Goal: Information Seeking & Learning: Learn about a topic

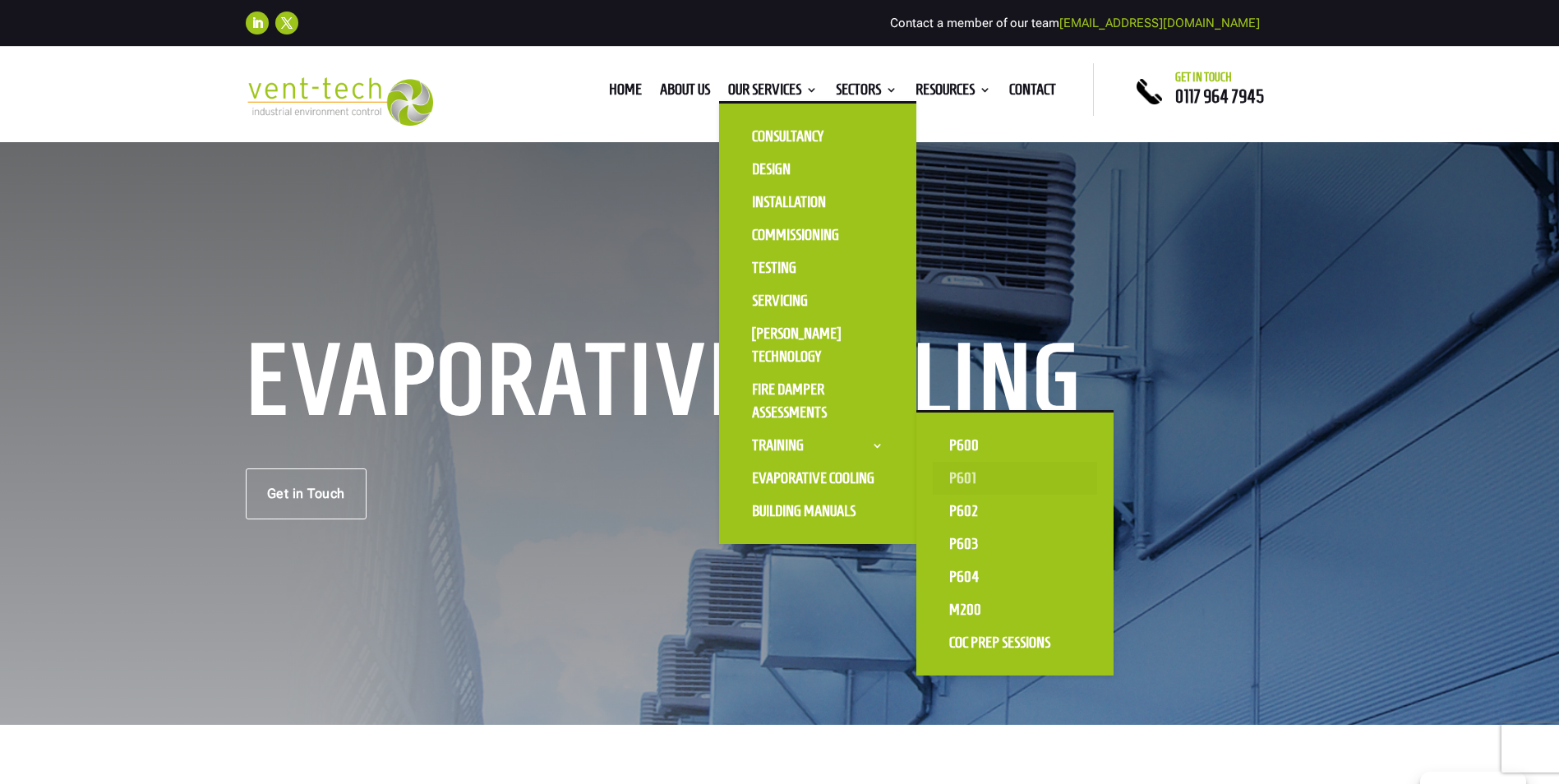
click at [963, 476] on link "P601" at bounding box center [1015, 478] width 164 height 33
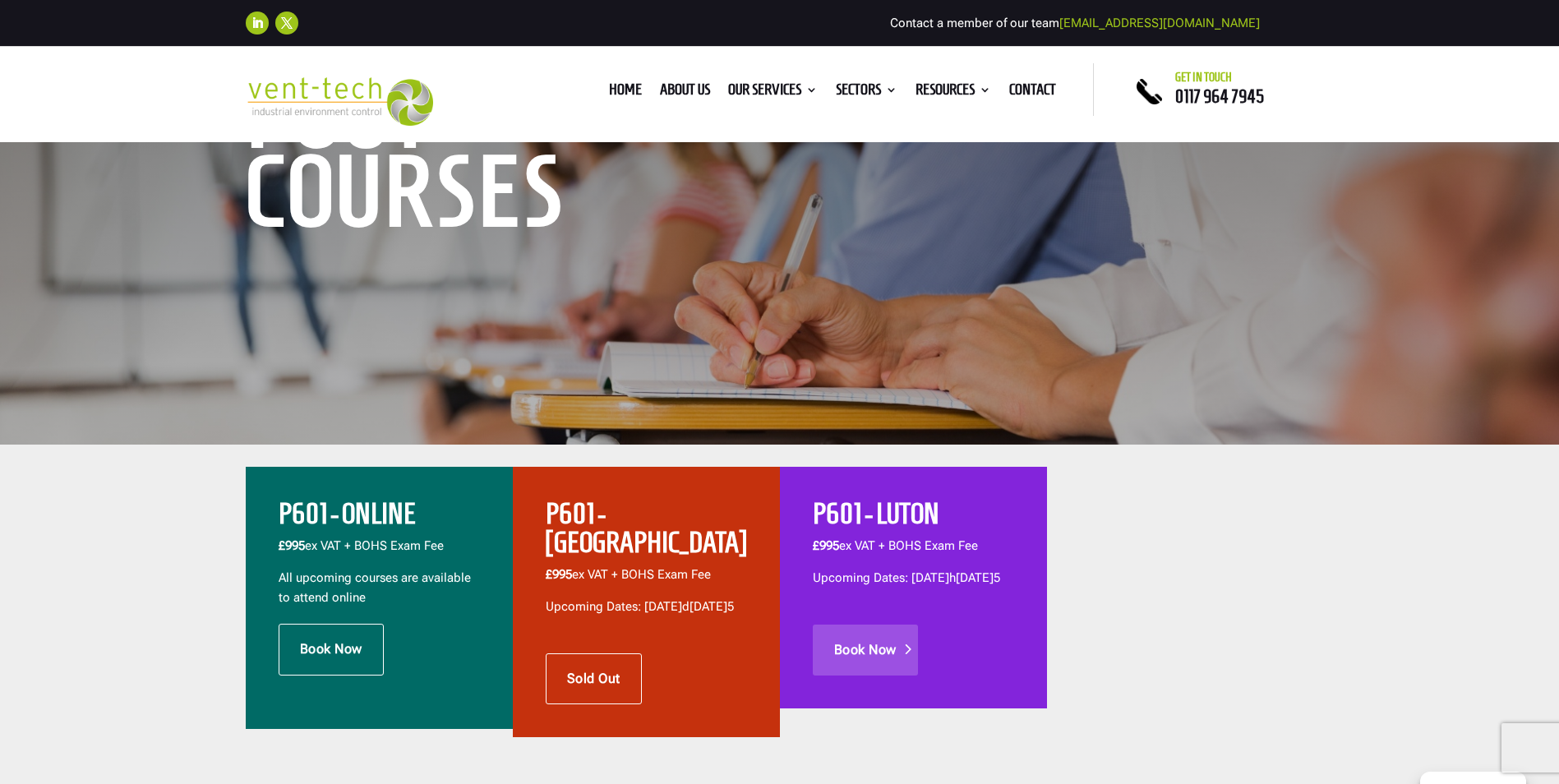
scroll to position [411, 0]
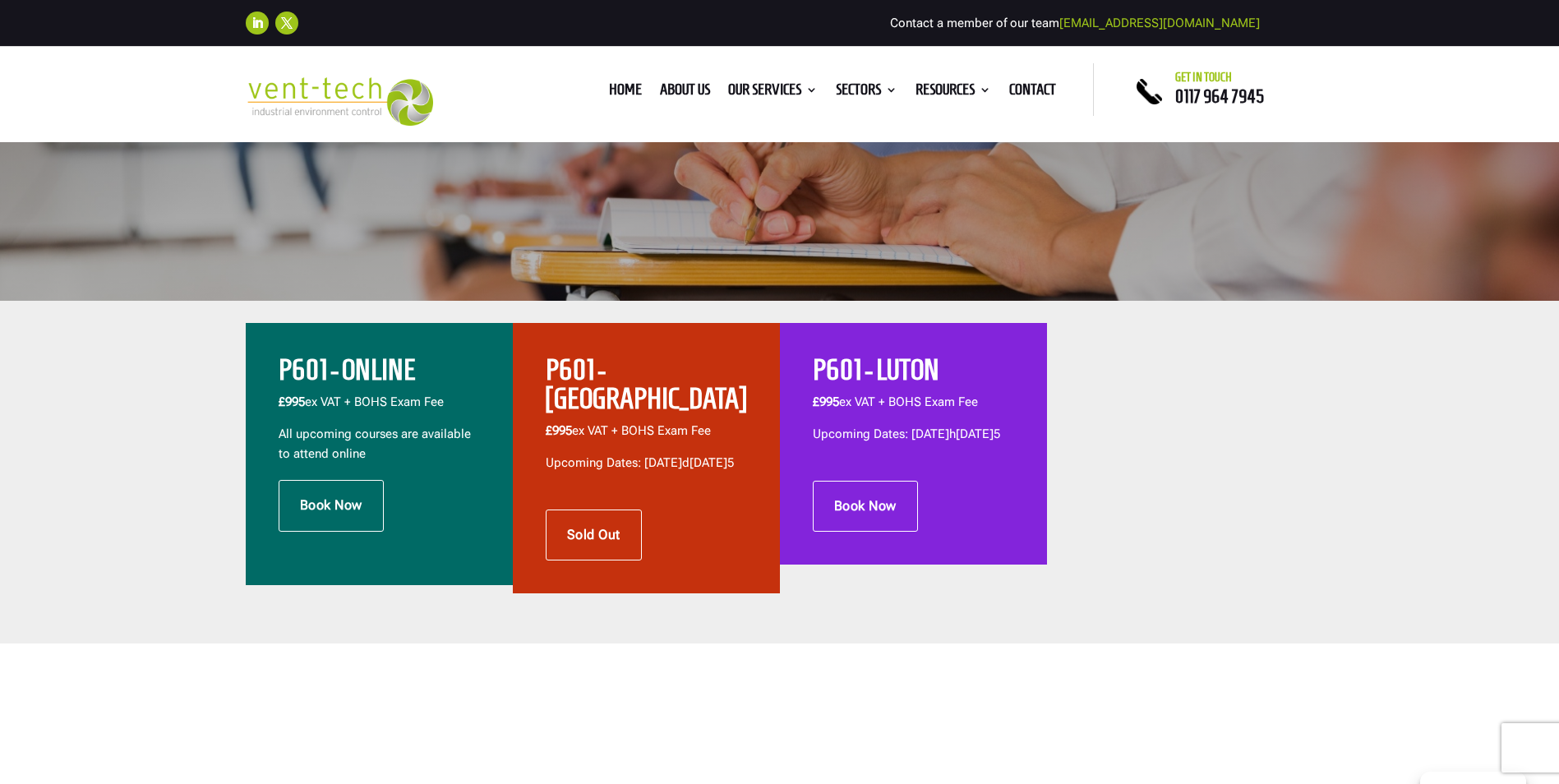
click at [368, 369] on h2 "P601 - ONLINE" at bounding box center [379, 374] width 201 height 37
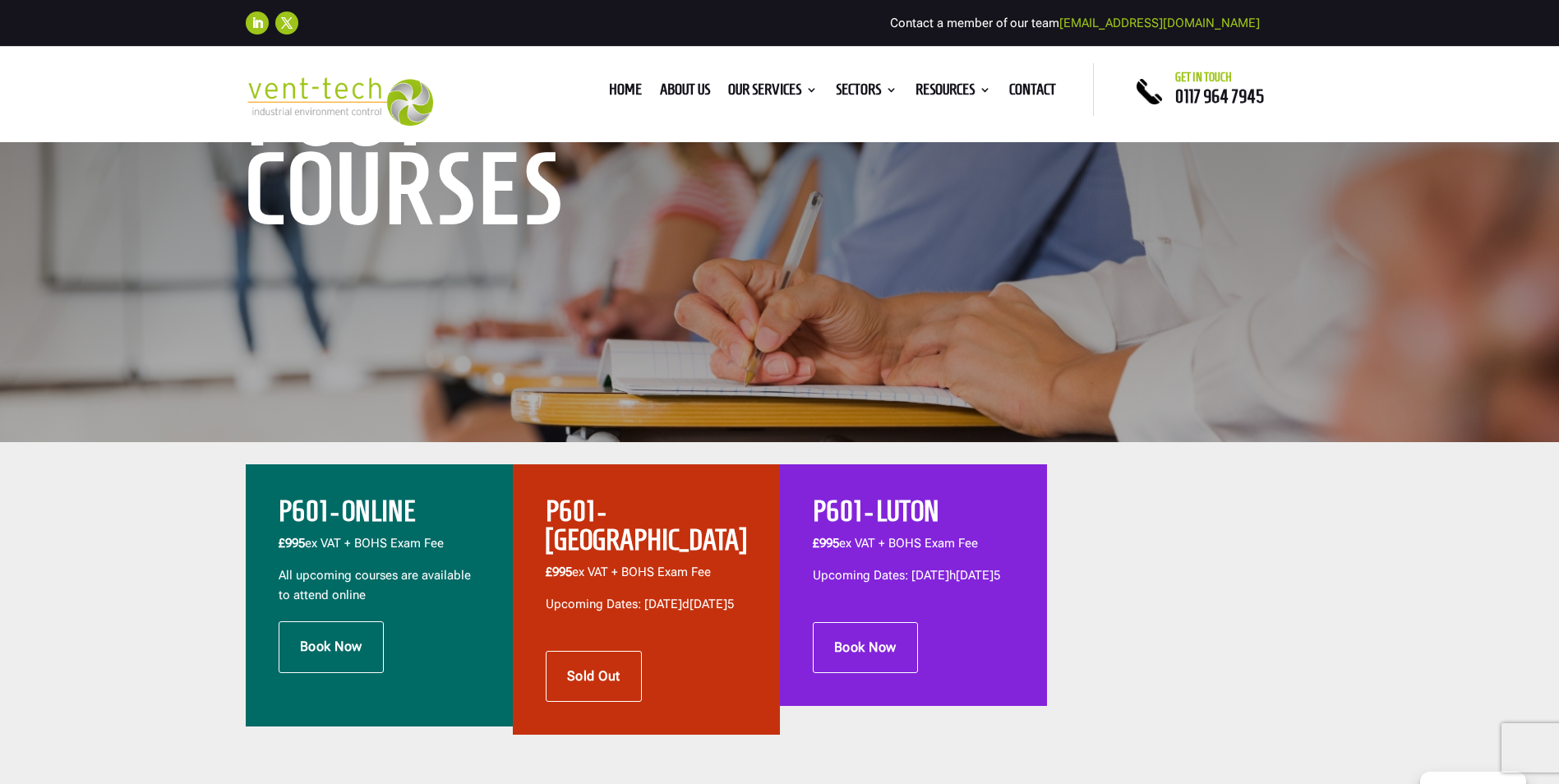
scroll to position [246, 0]
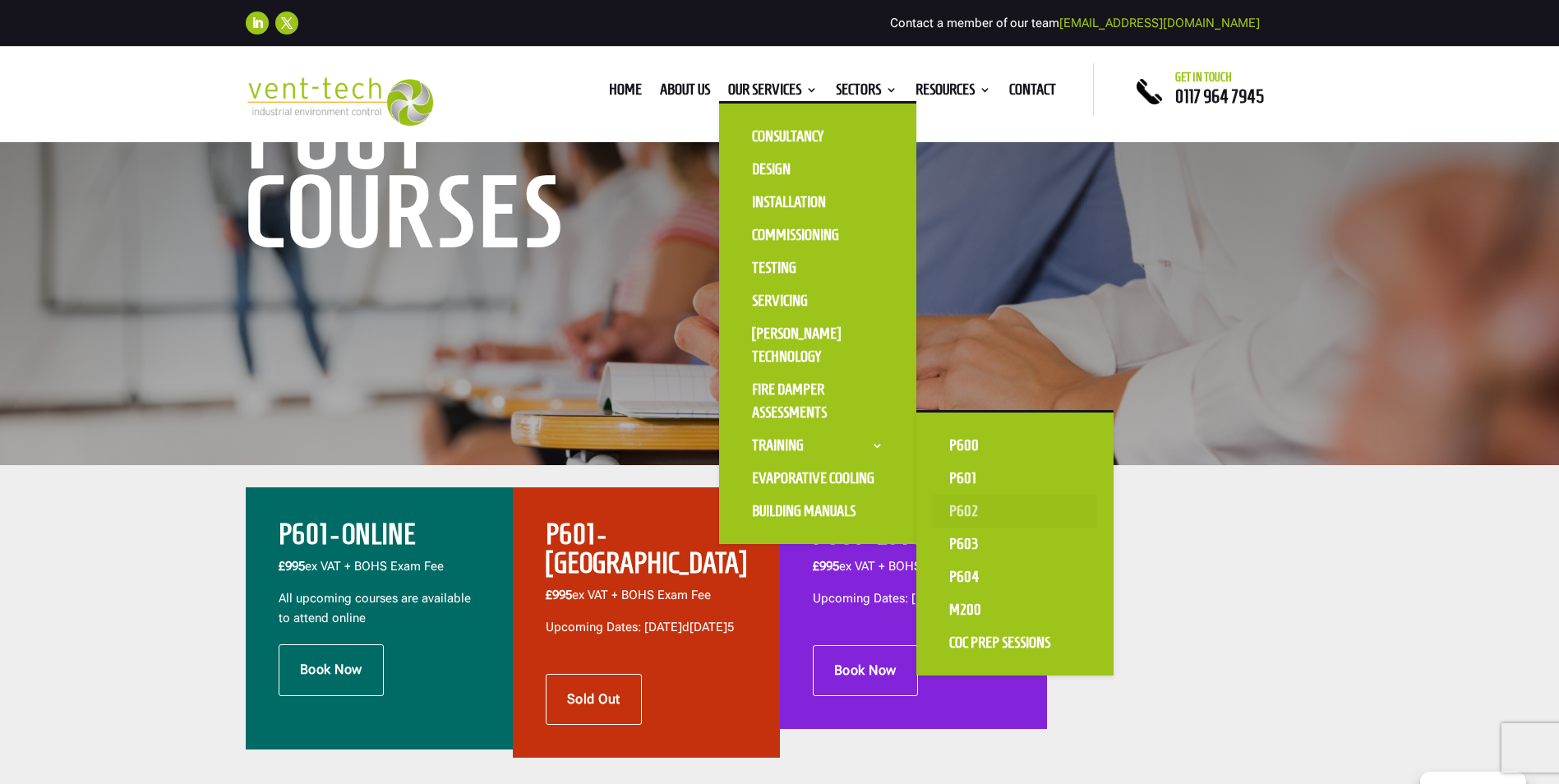
click at [963, 513] on link "P602" at bounding box center [1015, 510] width 164 height 33
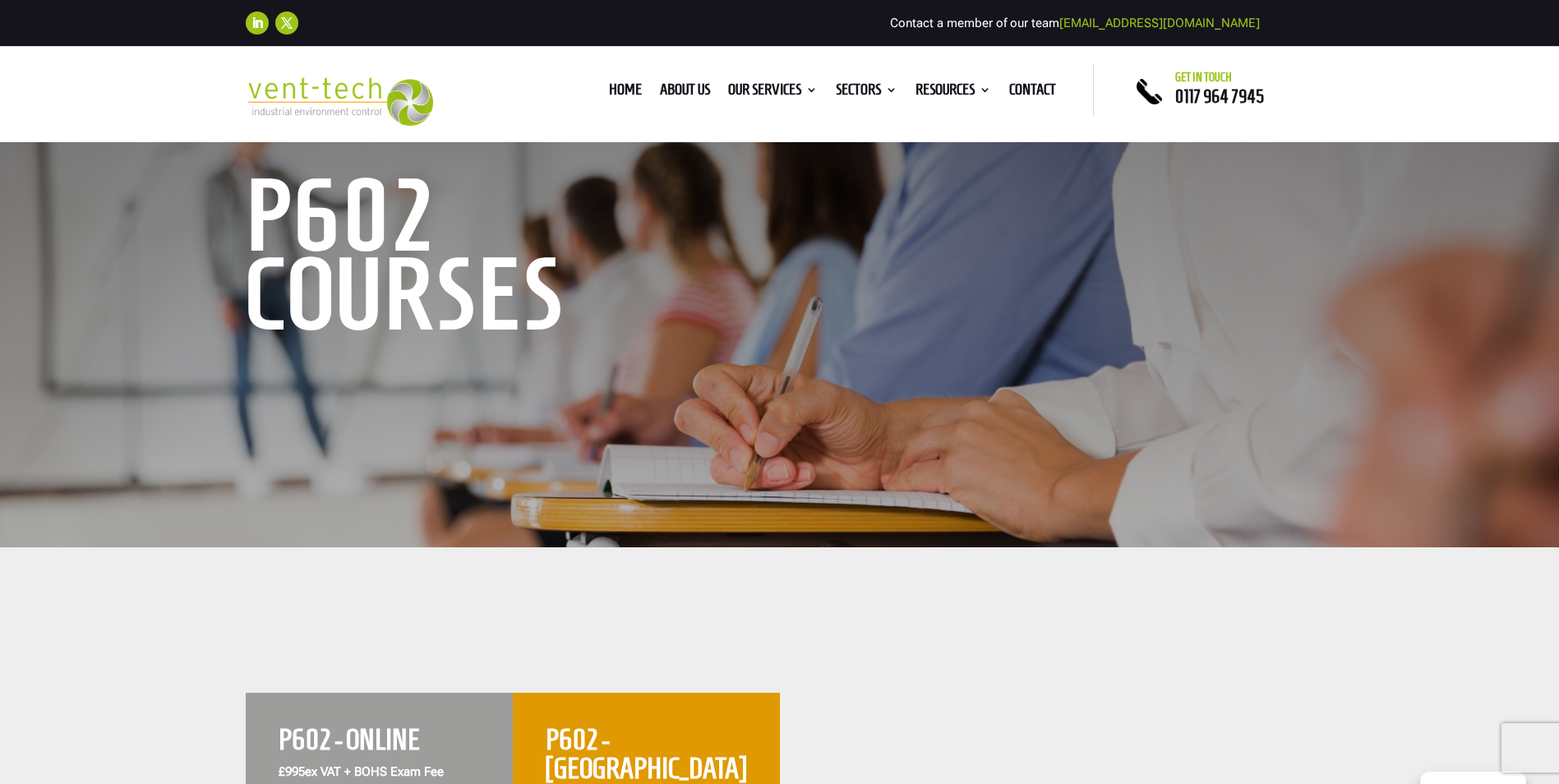
scroll to position [411, 0]
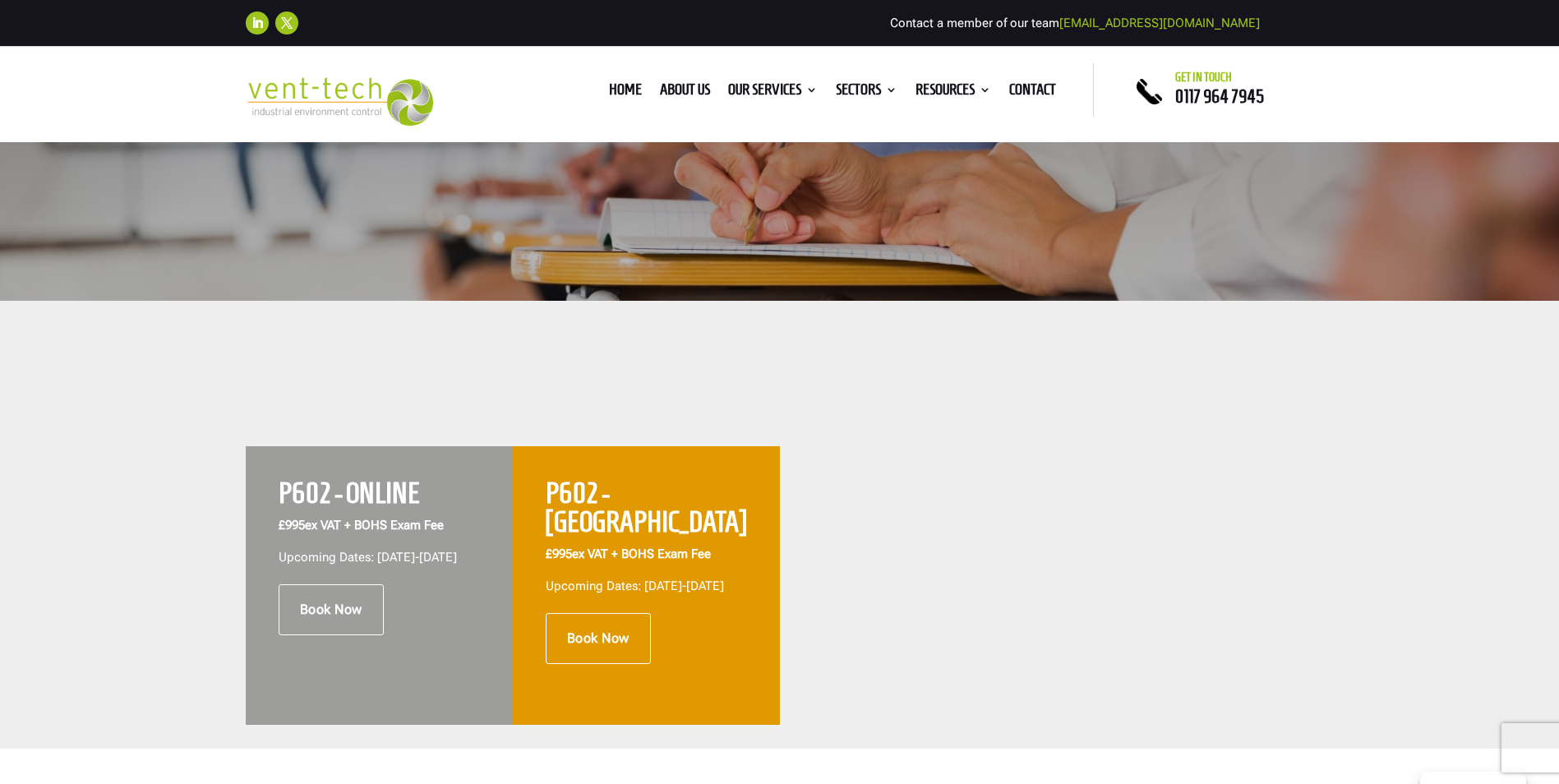
click at [96, 445] on div "P602 - ONLINE £995 ex VAT + BOHS Exam Fee Upcoming Dates: 13th-16th October 202…" at bounding box center [780, 525] width 1559 height 448
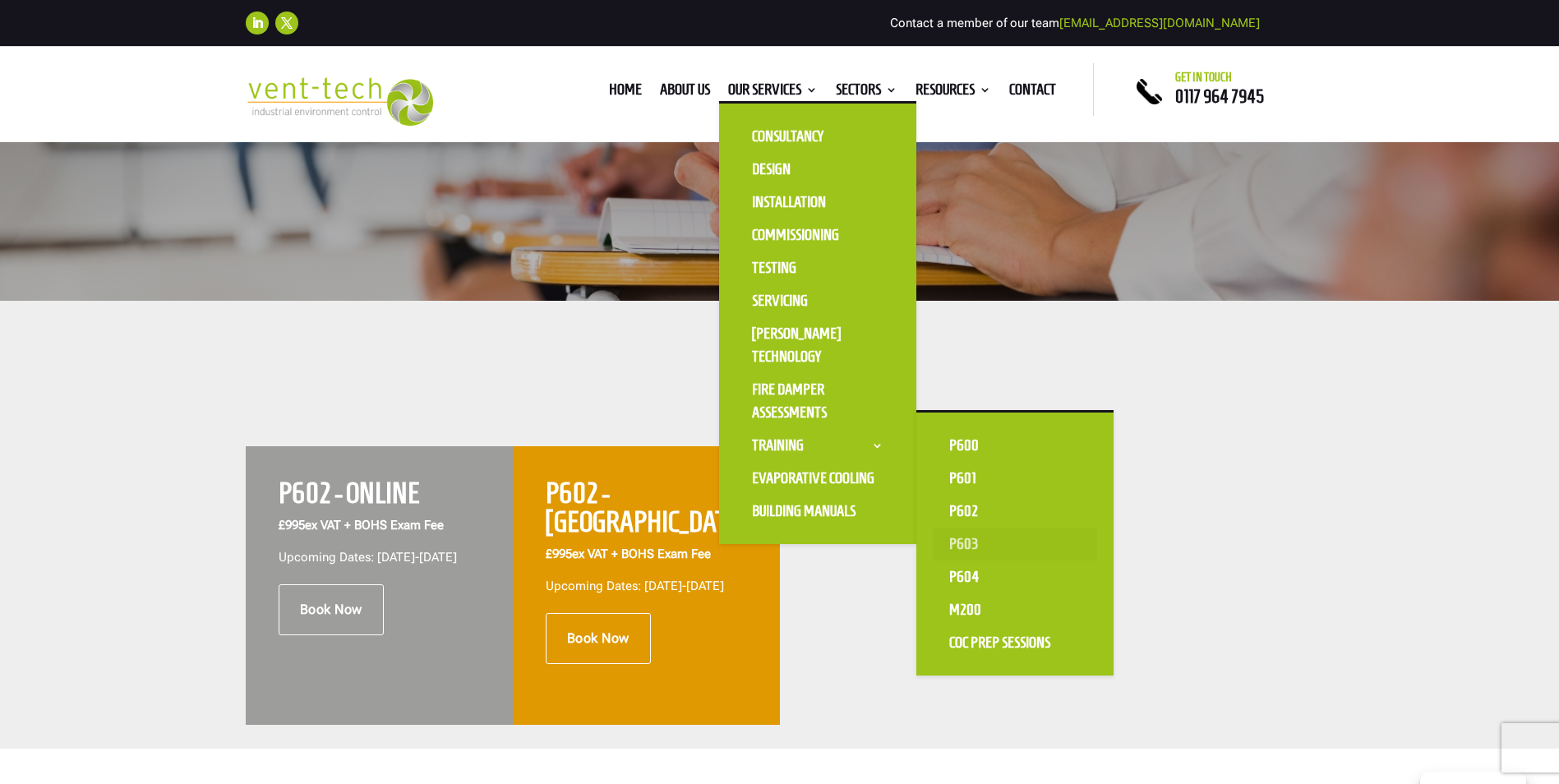
click at [971, 535] on link "P603" at bounding box center [1015, 543] width 164 height 33
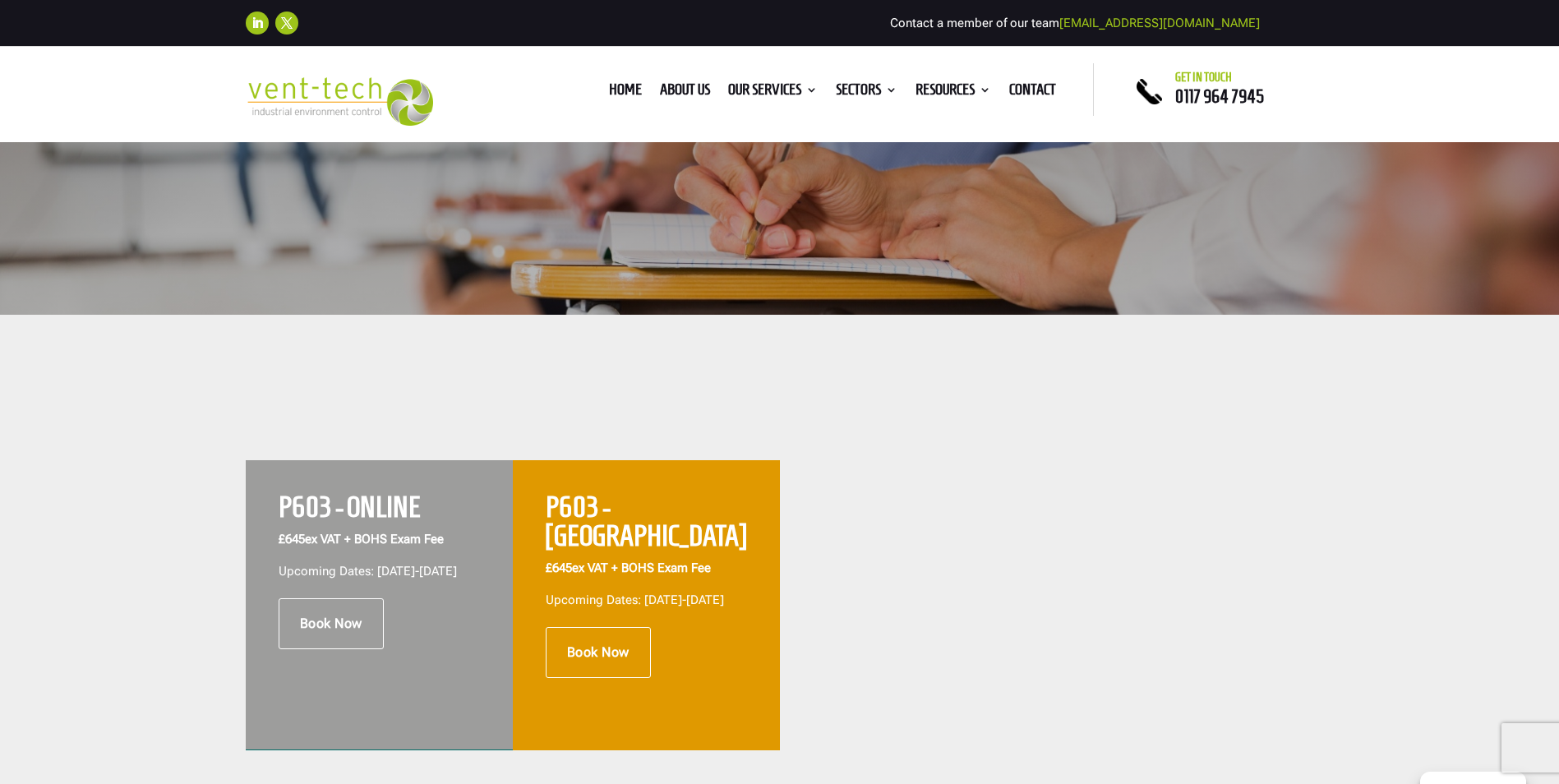
scroll to position [411, 0]
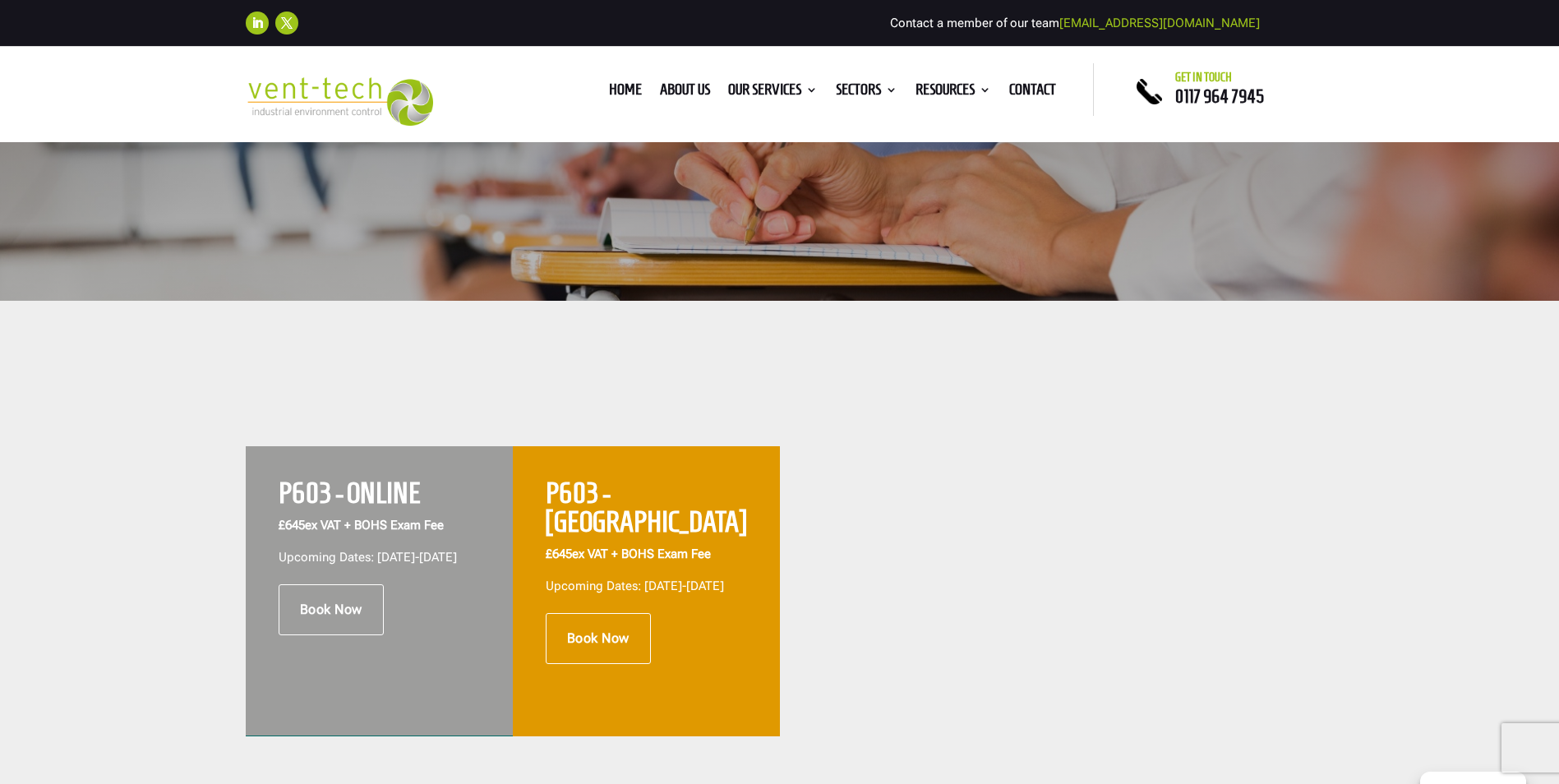
click at [1367, 448] on div "P603 - ONLINE £645 ex VAT + BOHS Exam Fee Upcoming Dates: [DATE]-[DATE] Book No…" at bounding box center [780, 543] width 1559 height 485
click at [120, 566] on div "P603 - ONLINE £645 ex VAT + BOHS Exam Fee Upcoming Dates: [DATE]-[DATE] Book No…" at bounding box center [780, 543] width 1559 height 485
click at [147, 487] on div "P603 - ONLINE £645 ex VAT + BOHS Exam Fee Upcoming Dates: [DATE]-[DATE] Book No…" at bounding box center [780, 543] width 1559 height 485
click at [158, 532] on div "P603 - ONLINE £645 ex VAT + BOHS Exam Fee Upcoming Dates: [DATE]-[DATE] Book No…" at bounding box center [780, 543] width 1559 height 485
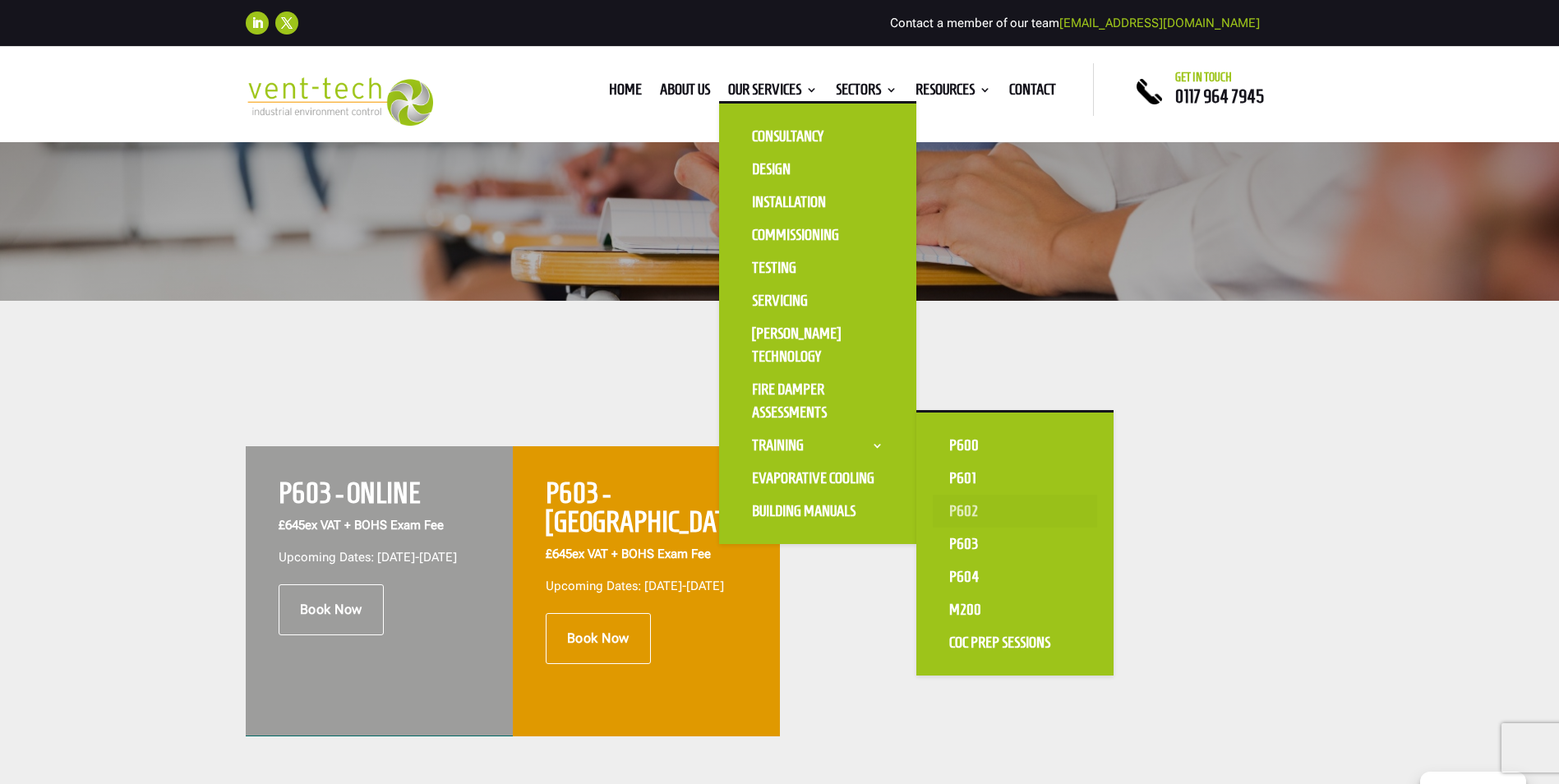
click at [963, 507] on link "P602" at bounding box center [1015, 510] width 164 height 33
click at [965, 506] on link "P602" at bounding box center [1015, 510] width 164 height 33
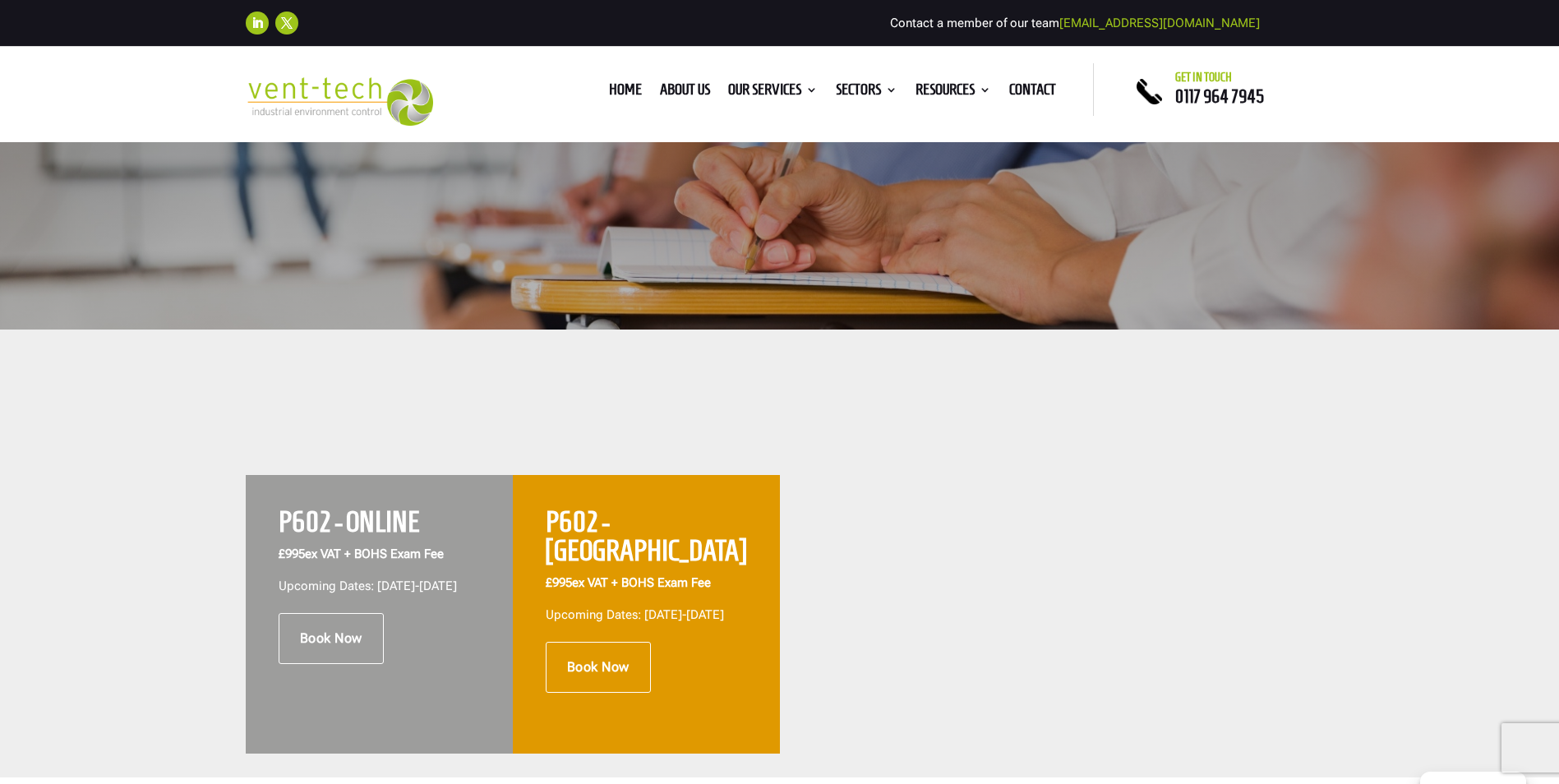
scroll to position [411, 0]
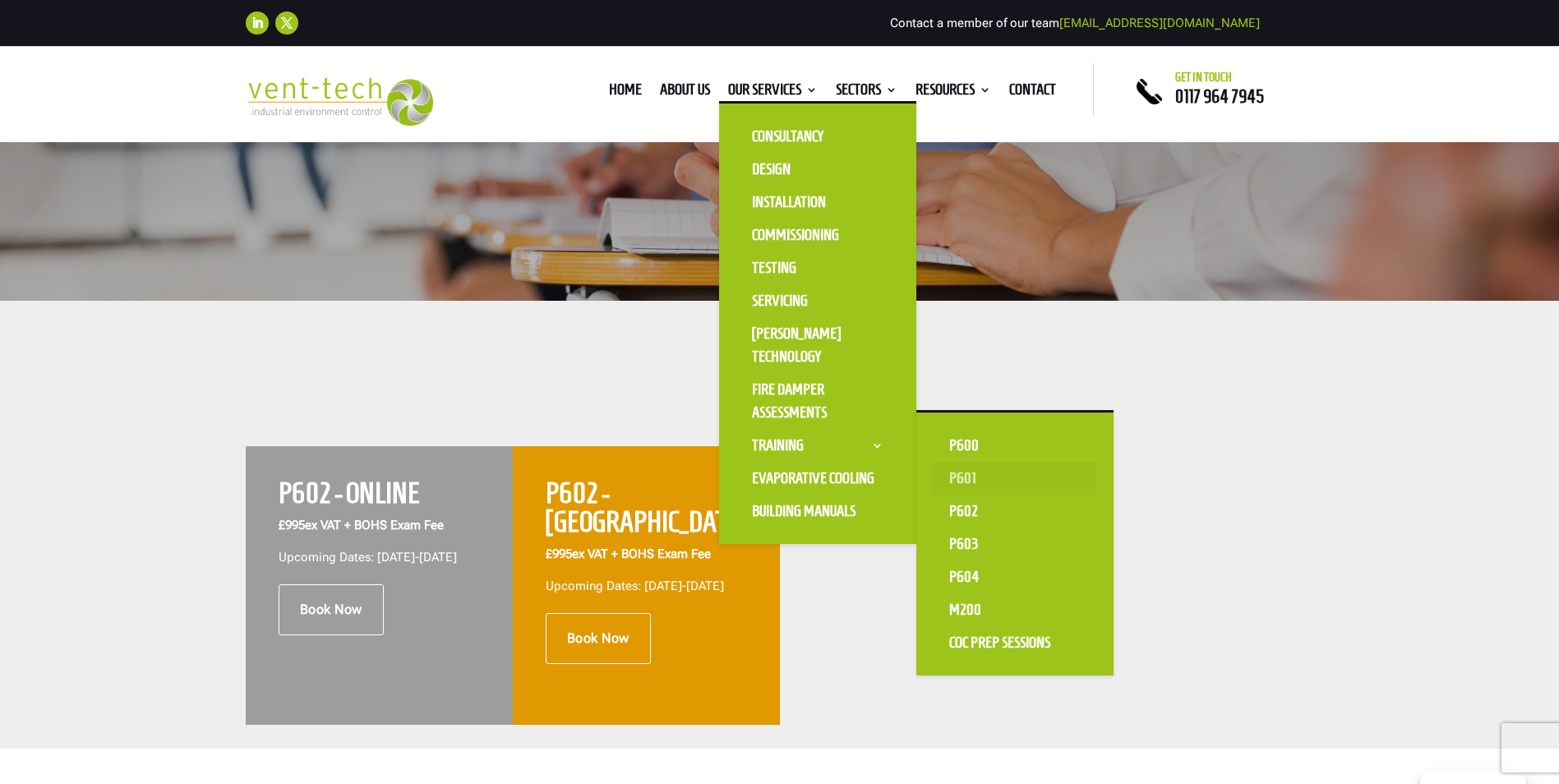
click at [987, 479] on link "P601" at bounding box center [1015, 478] width 164 height 33
click at [952, 476] on link "P601" at bounding box center [1015, 478] width 164 height 33
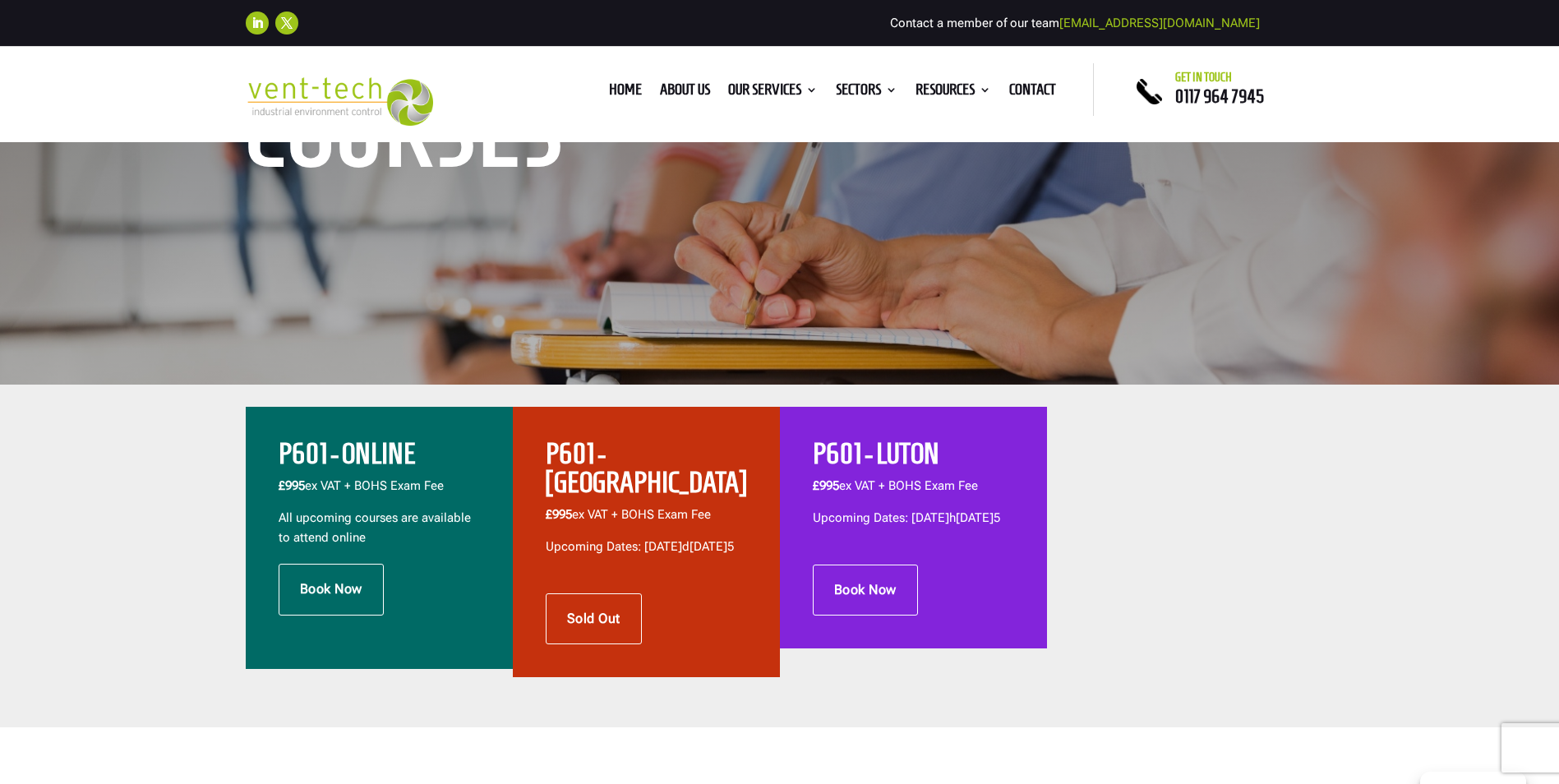
scroll to position [329, 0]
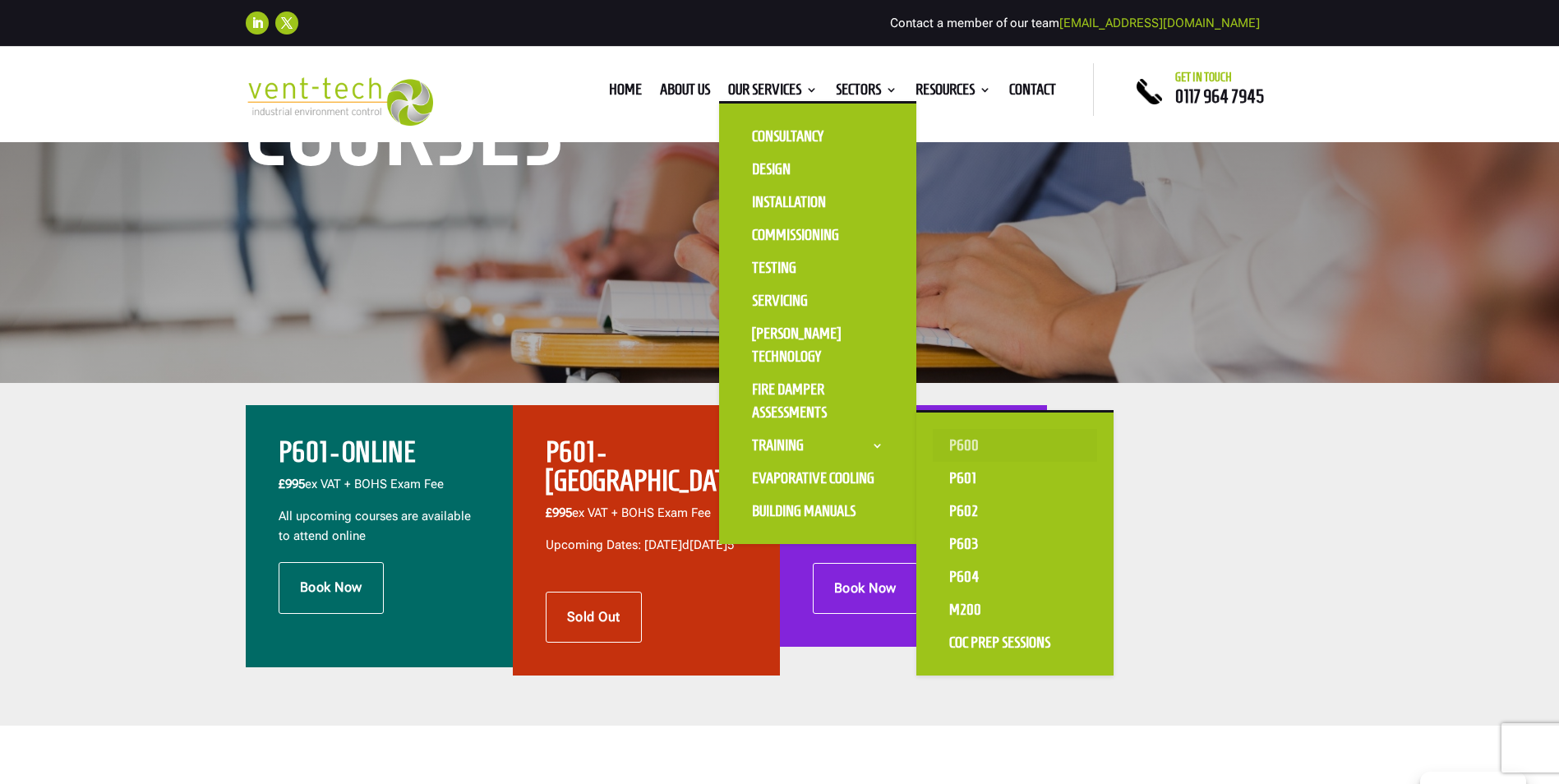
click at [963, 447] on link "P600" at bounding box center [1015, 445] width 164 height 33
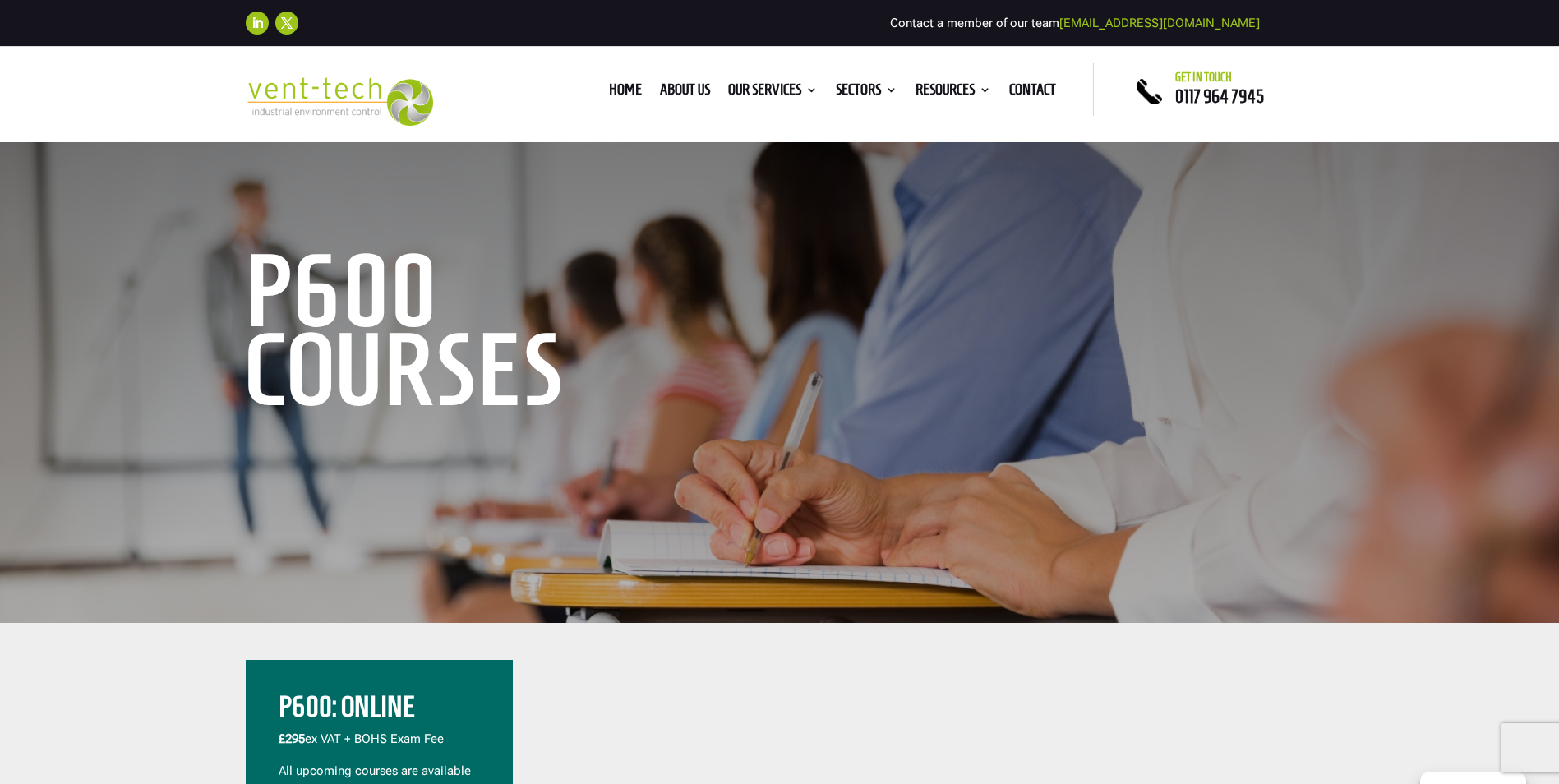
scroll to position [246, 0]
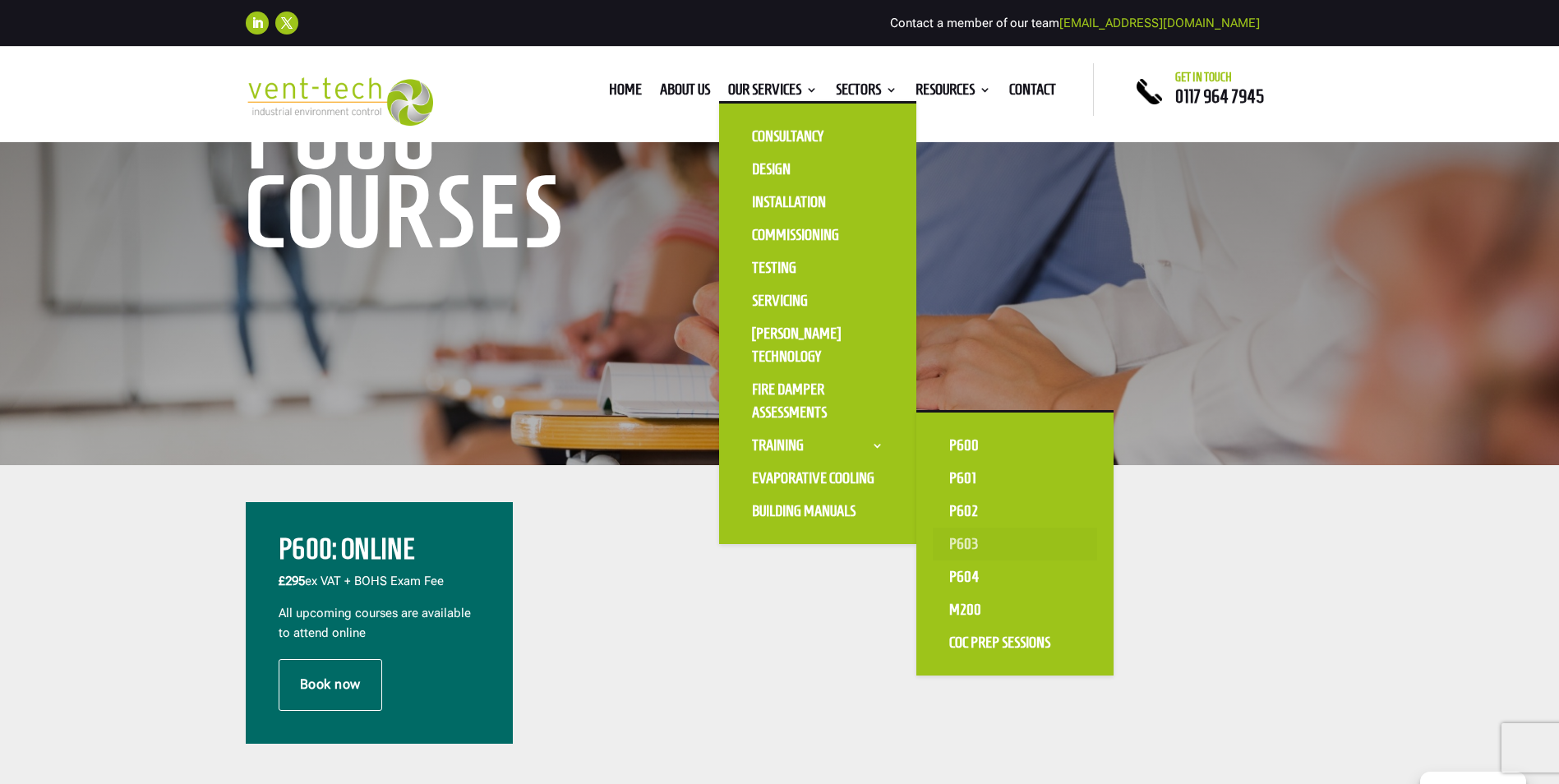
click at [973, 542] on link "P603" at bounding box center [1015, 543] width 164 height 33
click at [953, 540] on link "P603" at bounding box center [1015, 543] width 164 height 33
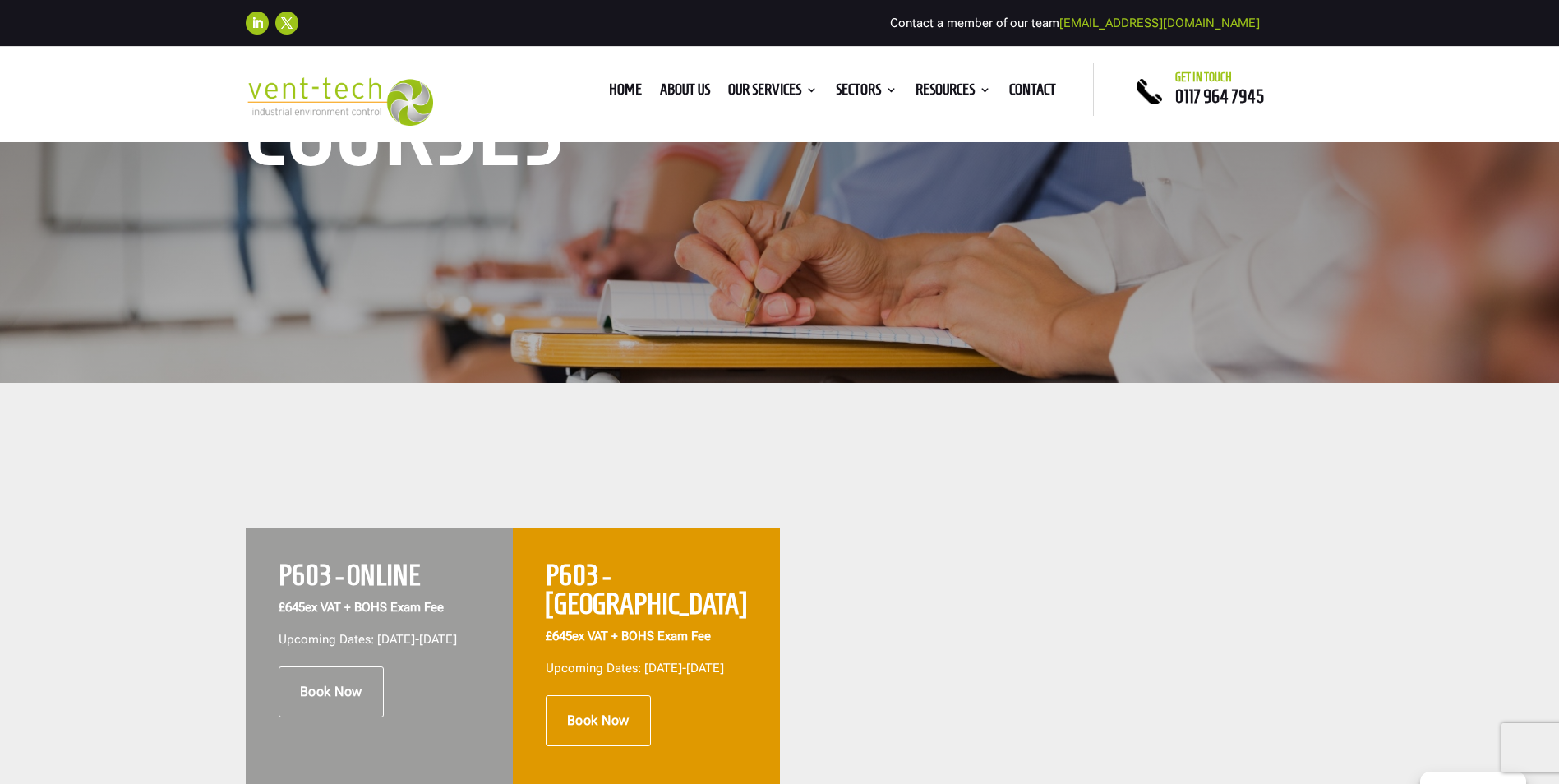
scroll to position [411, 0]
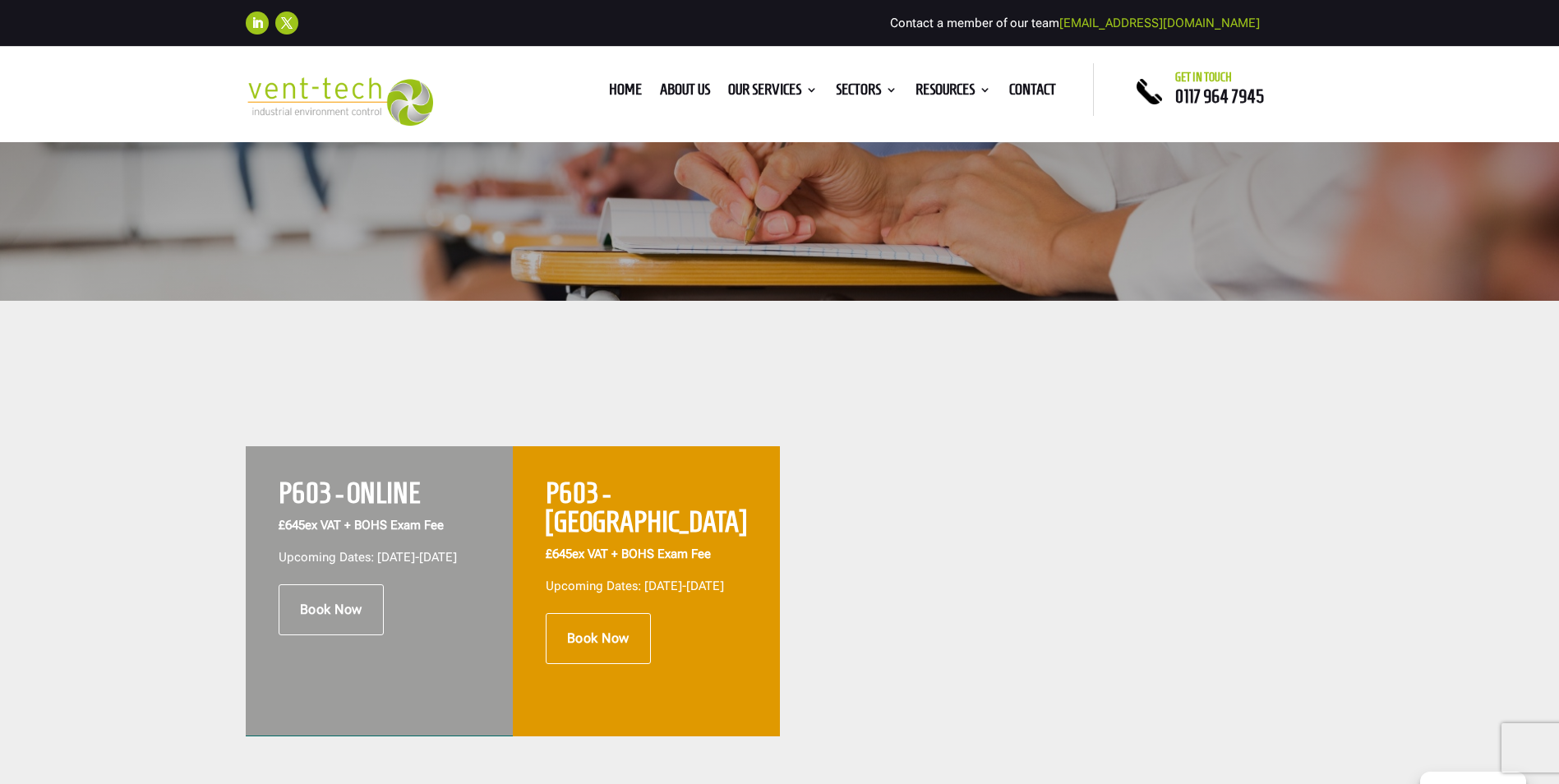
click at [1314, 329] on div "P603 - ONLINE £645 ex VAT + BOHS Exam Fee Upcoming Dates: [DATE]-[DATE] Book No…" at bounding box center [780, 543] width 1559 height 485
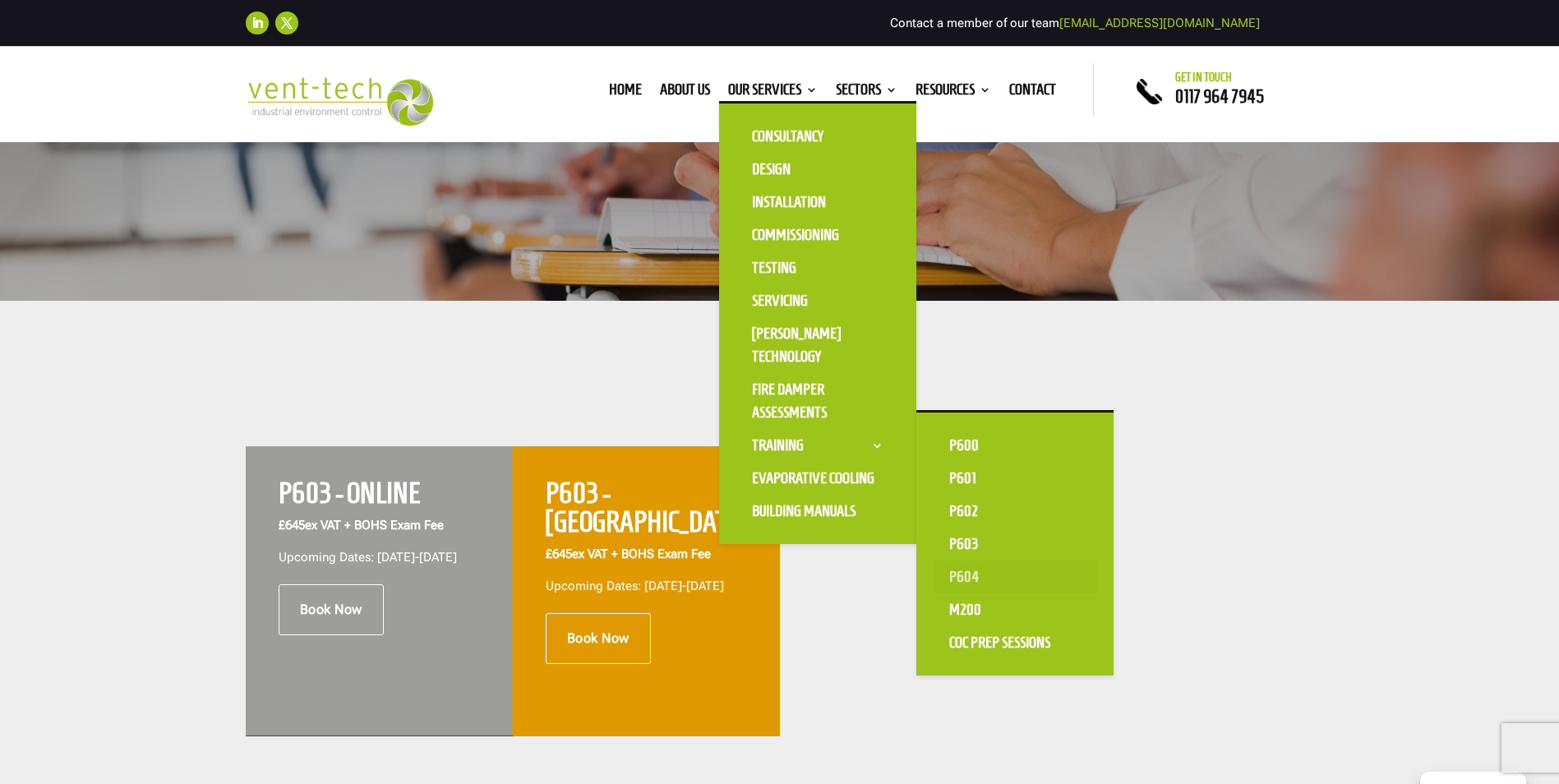
click at [964, 573] on link "P604" at bounding box center [1015, 576] width 164 height 33
click at [951, 572] on link "P604" at bounding box center [1015, 576] width 164 height 33
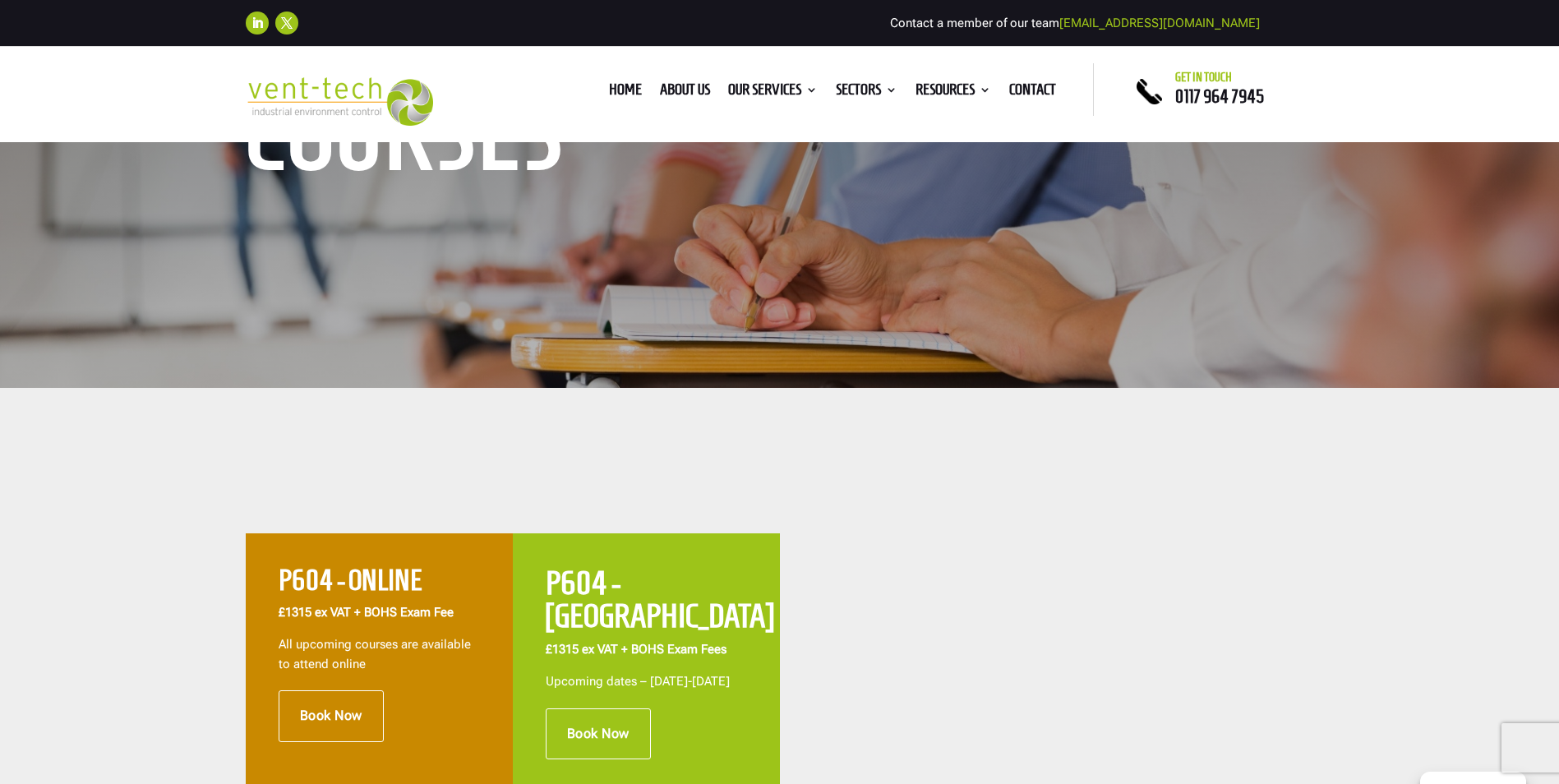
scroll to position [411, 0]
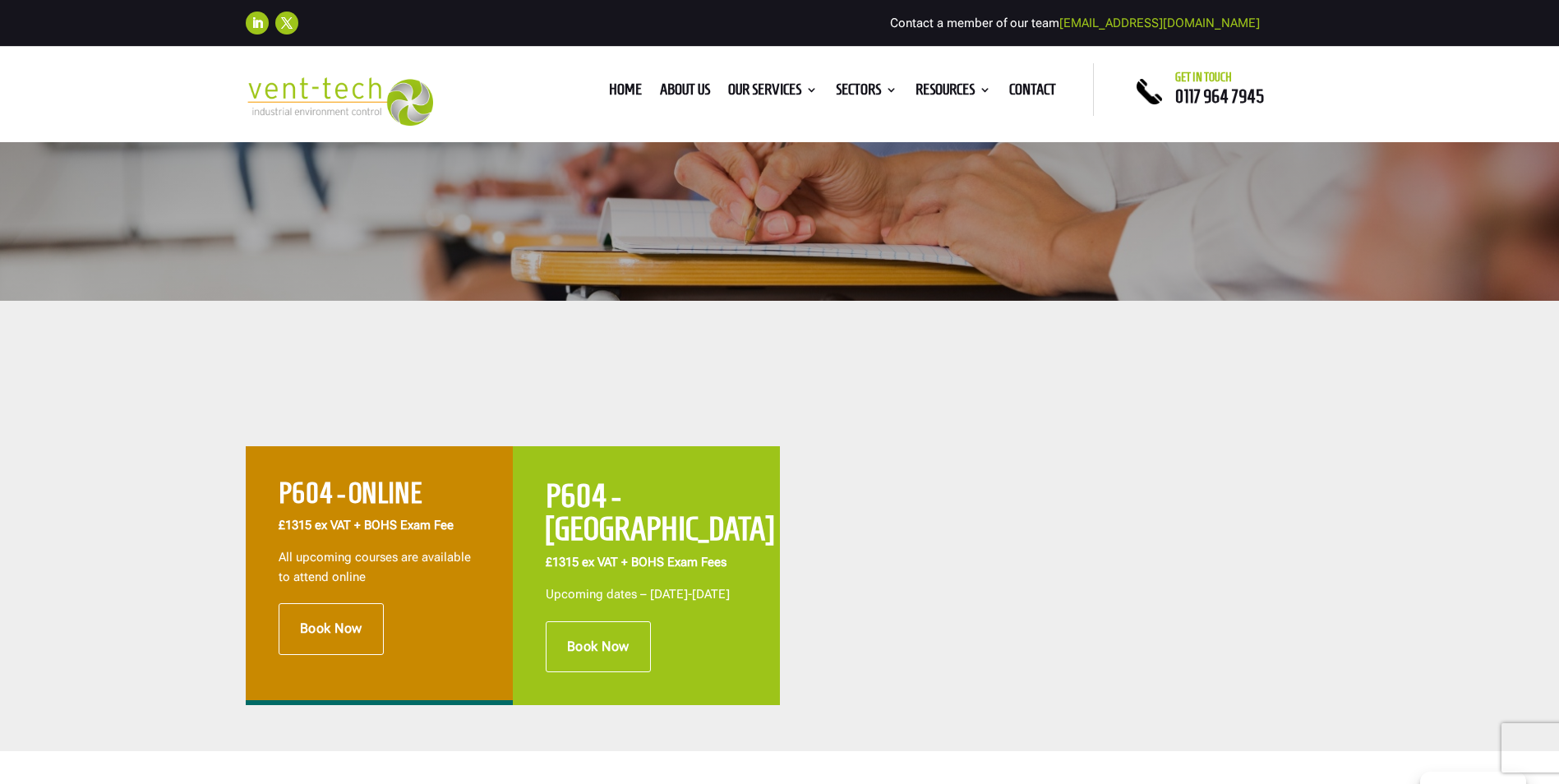
click at [1059, 406] on div "P604 - ONLINE £1315 ex VAT + BOHS Exam Fee All upcoming courses are available t…" at bounding box center [780, 525] width 1559 height 451
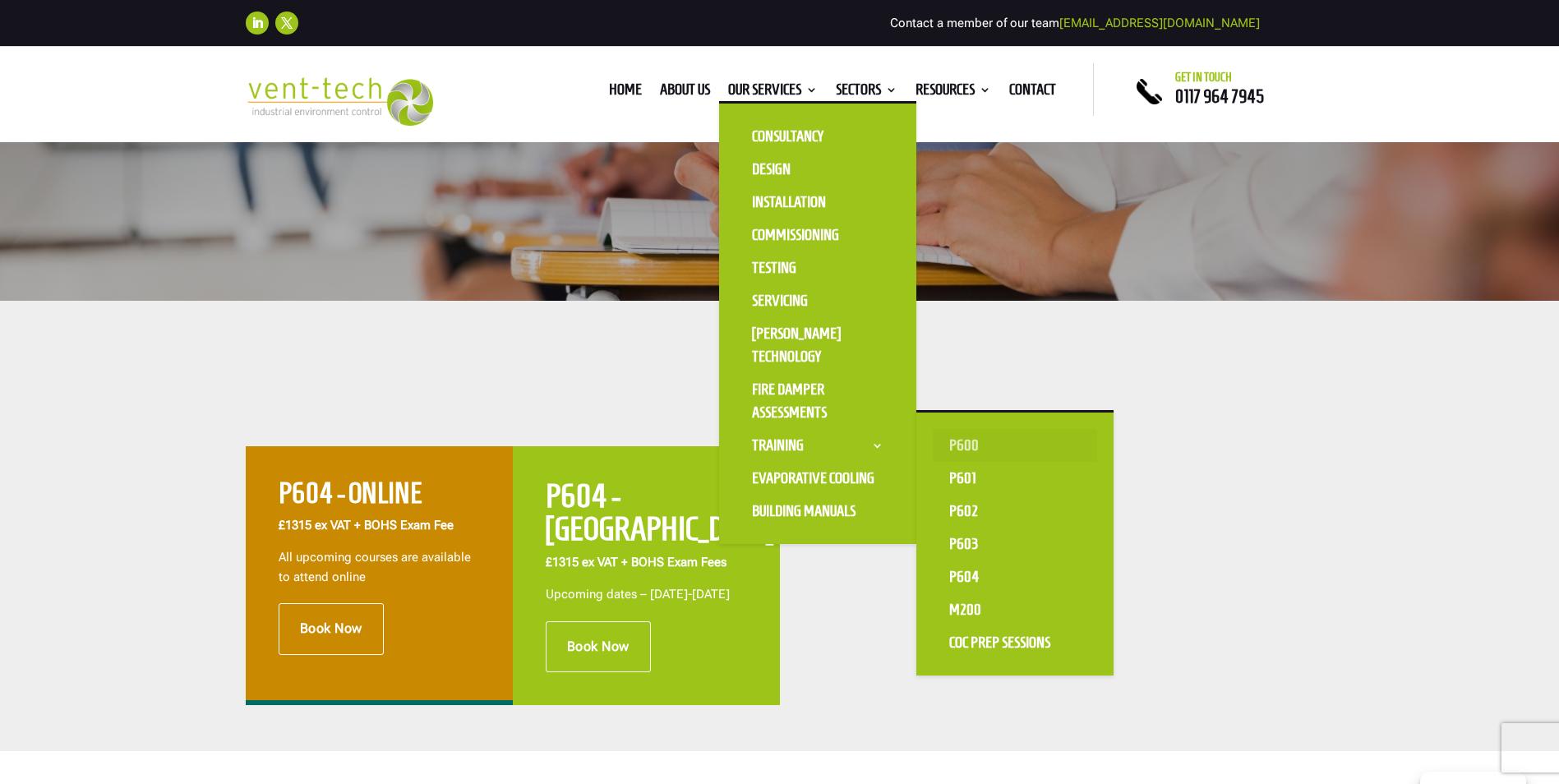
click at [955, 436] on link "P600" at bounding box center [1015, 445] width 164 height 33
drag, startPoint x: 973, startPoint y: 447, endPoint x: 983, endPoint y: 445, distance: 10.2
click at [973, 448] on link "P600" at bounding box center [1015, 445] width 164 height 33
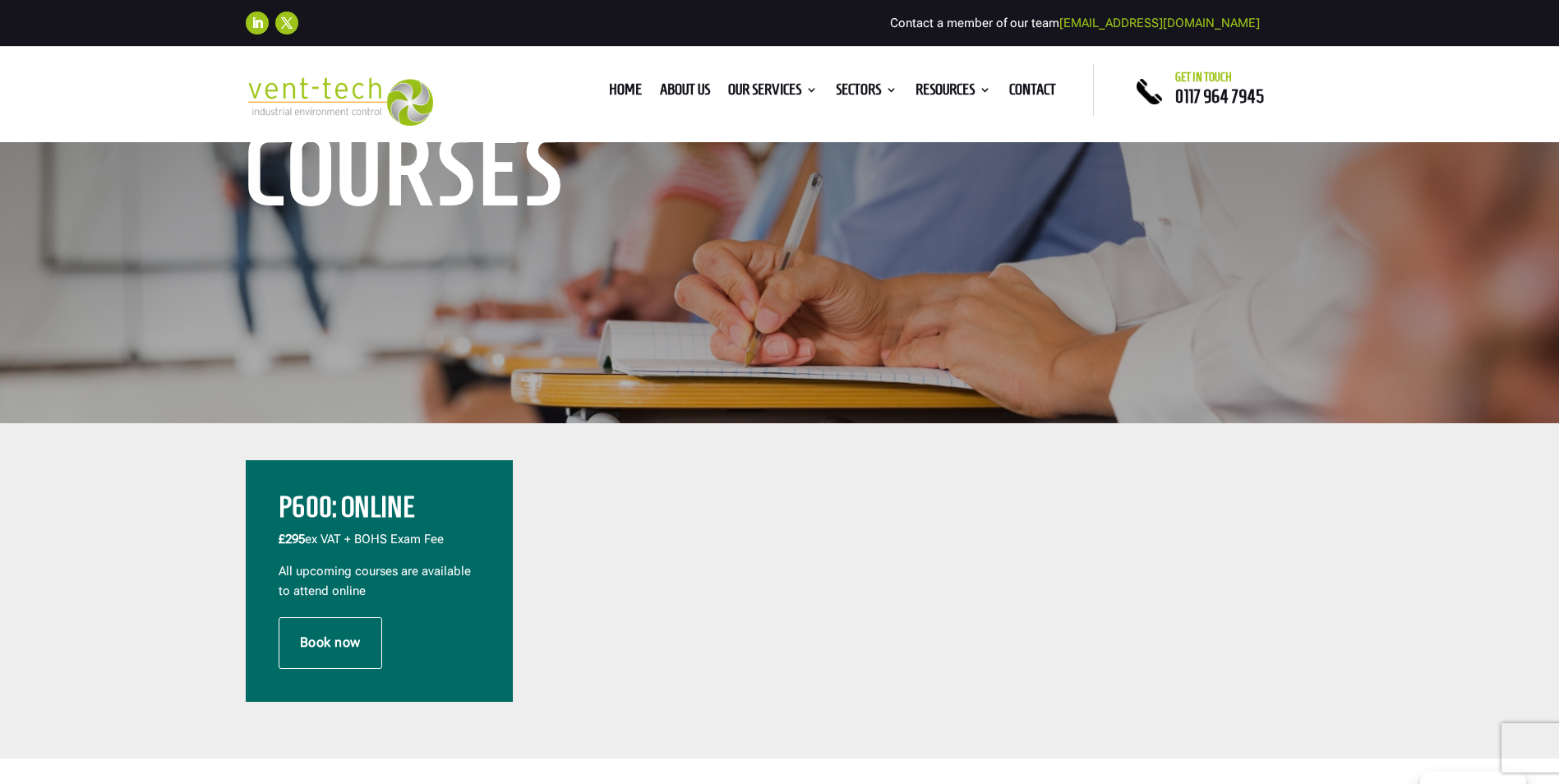
scroll to position [329, 0]
